Goal: Check status: Check status

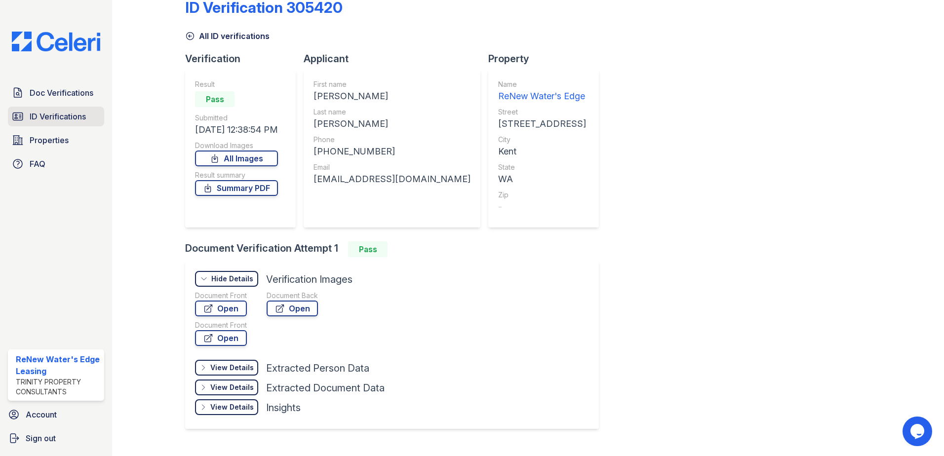
scroll to position [41, 0]
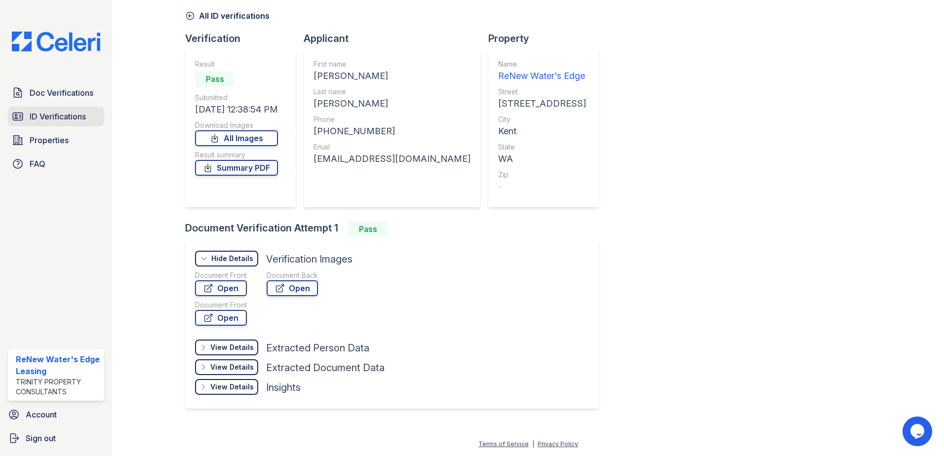
click at [36, 111] on span "ID Verifications" at bounding box center [58, 117] width 56 height 12
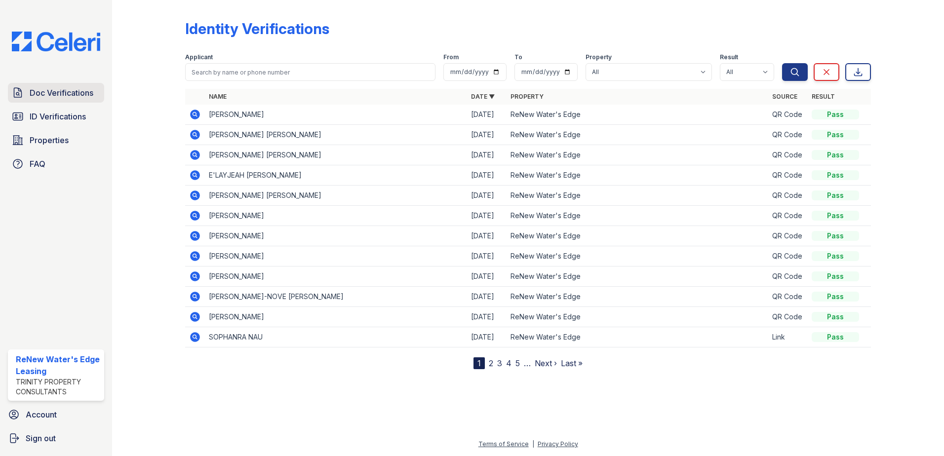
click at [52, 86] on link "Doc Verifications" at bounding box center [56, 93] width 96 height 20
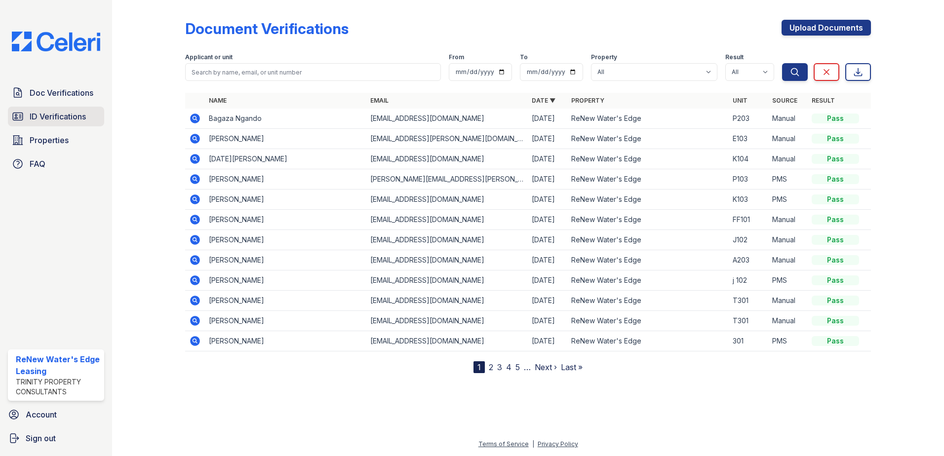
click at [55, 118] on span "ID Verifications" at bounding box center [58, 117] width 56 height 12
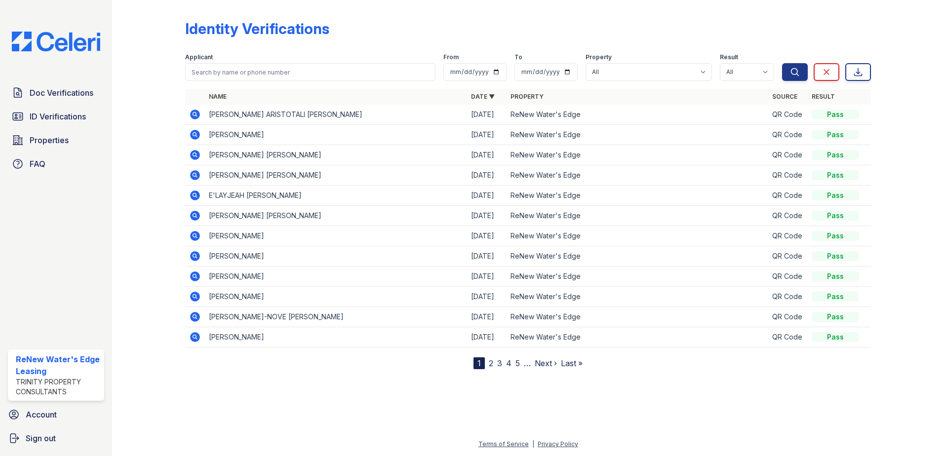
click at [196, 117] on icon at bounding box center [195, 115] width 10 height 10
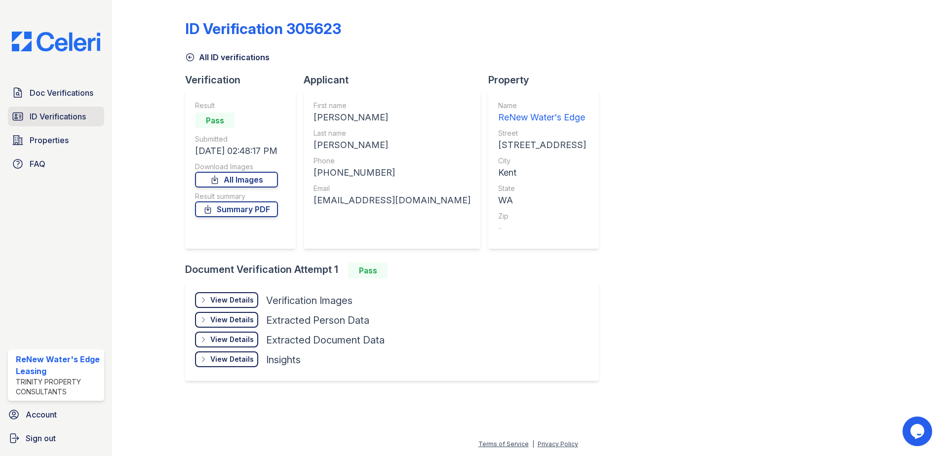
click at [39, 118] on span "ID Verifications" at bounding box center [58, 117] width 56 height 12
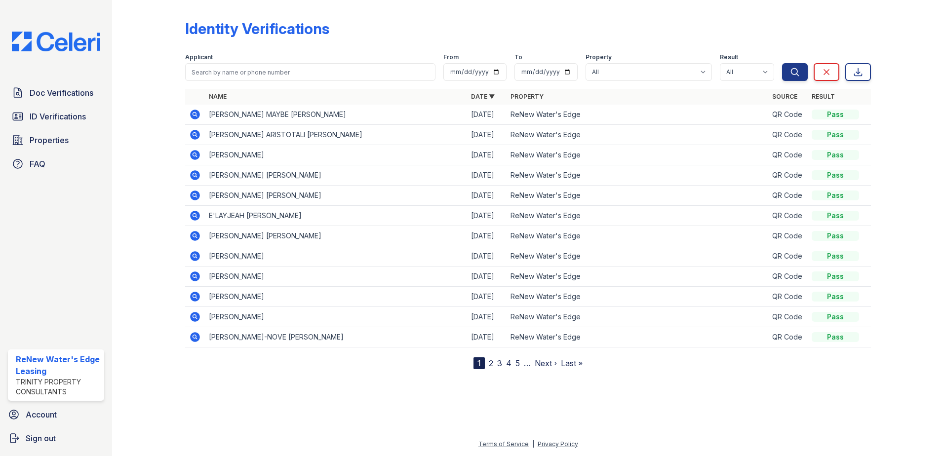
click at [198, 116] on icon at bounding box center [195, 115] width 10 height 10
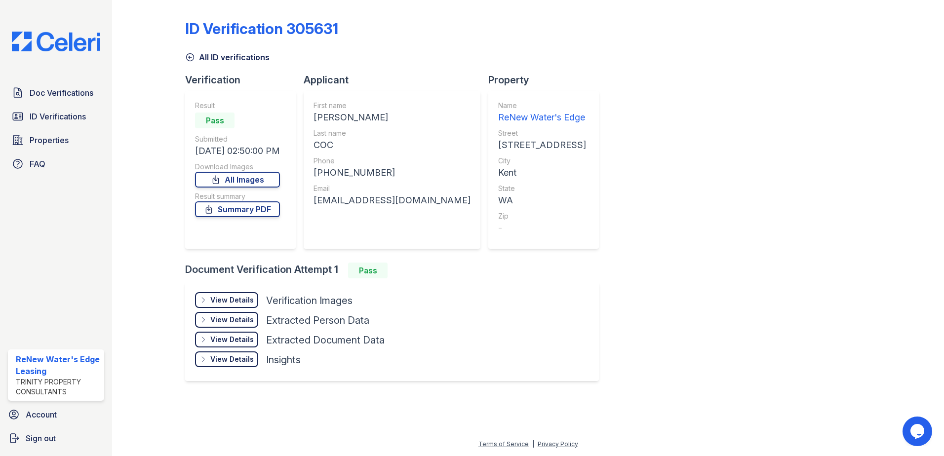
click at [199, 301] on div "View Details Details" at bounding box center [226, 300] width 63 height 16
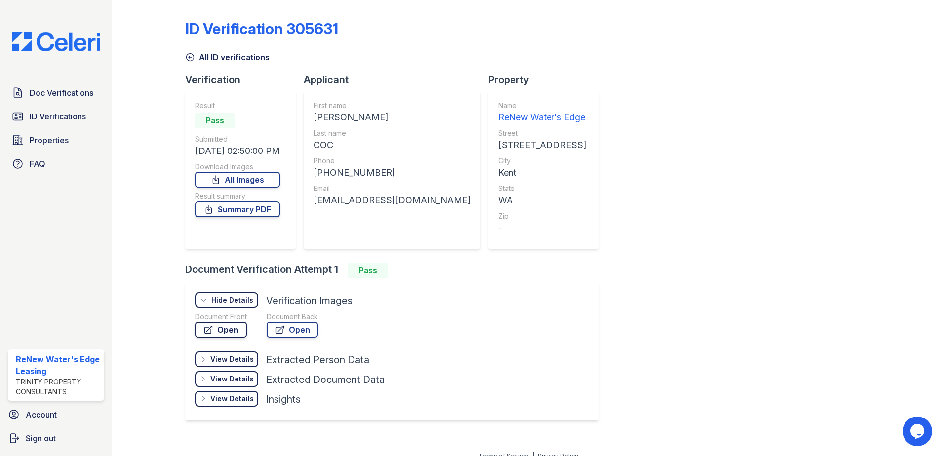
click at [205, 329] on icon at bounding box center [208, 329] width 7 height 7
click at [188, 59] on icon at bounding box center [190, 57] width 10 height 10
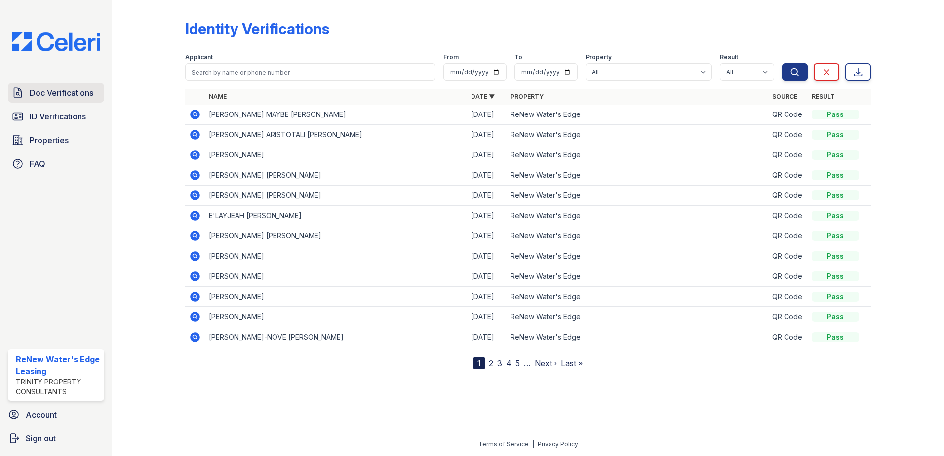
click at [52, 87] on span "Doc Verifications" at bounding box center [62, 93] width 64 height 12
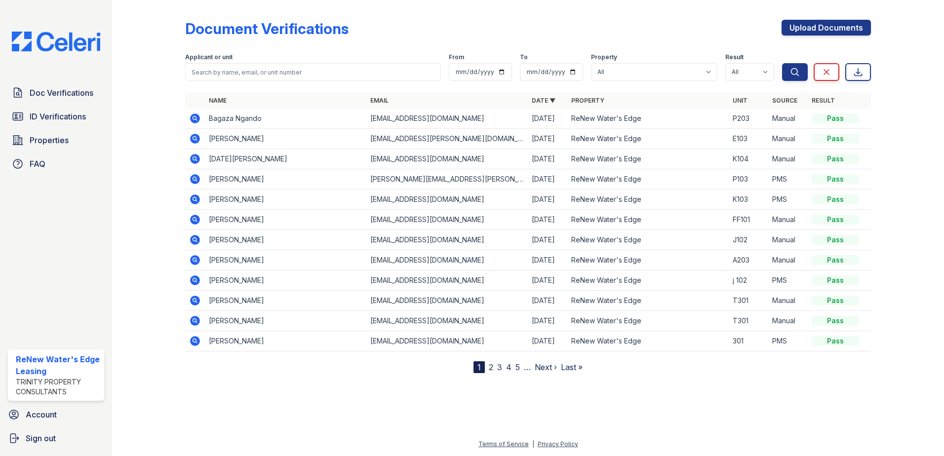
click at [40, 115] on span "ID Verifications" at bounding box center [58, 117] width 56 height 12
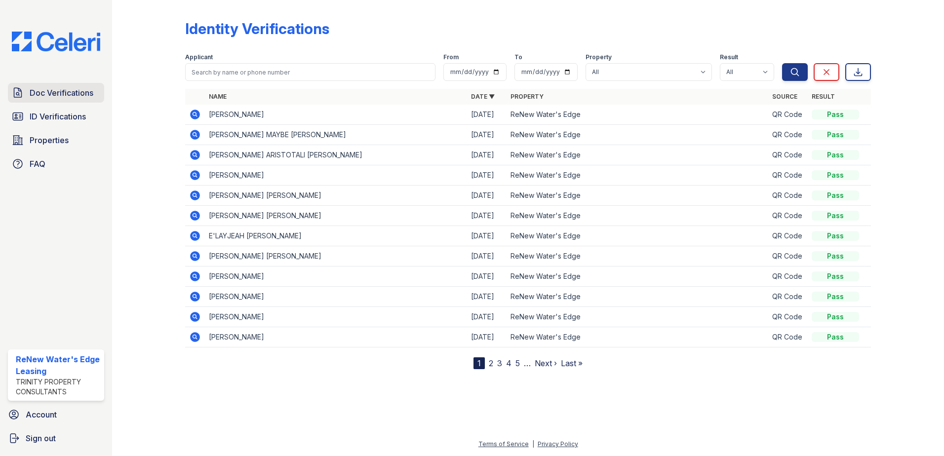
click at [54, 91] on span "Doc Verifications" at bounding box center [62, 93] width 64 height 12
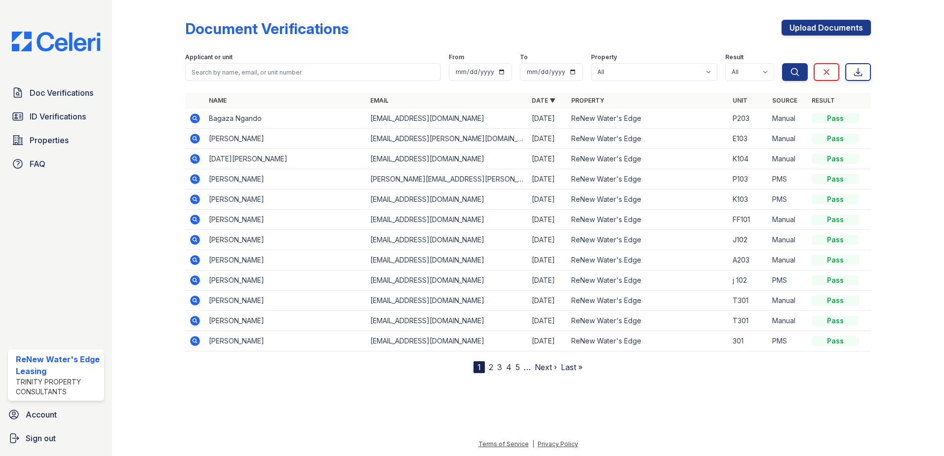
click at [190, 117] on icon at bounding box center [195, 119] width 12 height 12
